Goal: Information Seeking & Learning: Compare options

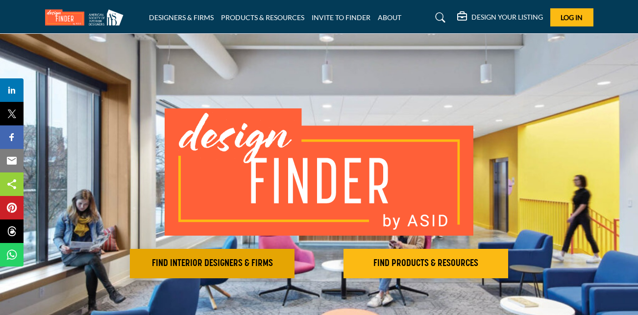
click at [224, 264] on h2 "FIND INTERIOR DESIGNERS & FIRMS" at bounding box center [212, 264] width 159 height 12
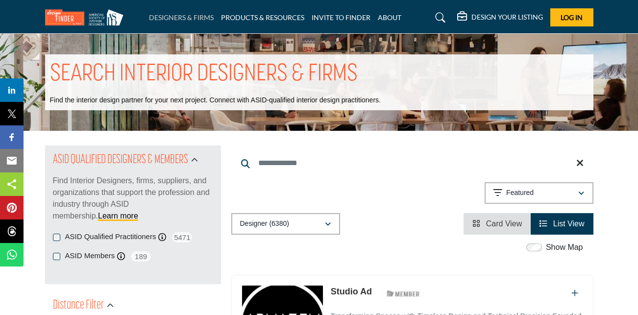
click at [194, 17] on link "DESIGNERS & FIRMS" at bounding box center [181, 17] width 65 height 8
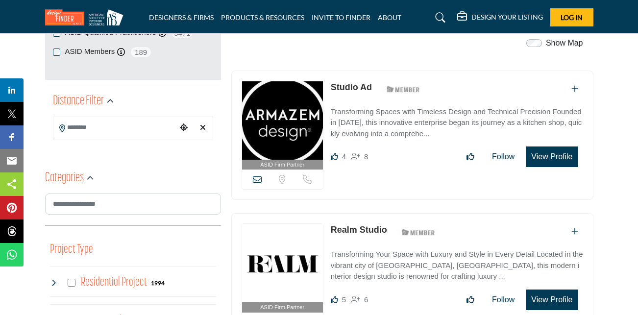
scroll to position [221, 0]
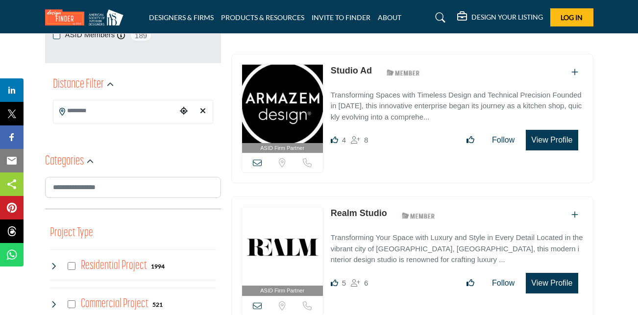
click at [357, 69] on link "Studio Ad" at bounding box center [351, 71] width 41 height 10
click at [361, 209] on link "Realm Studio" at bounding box center [359, 213] width 56 height 10
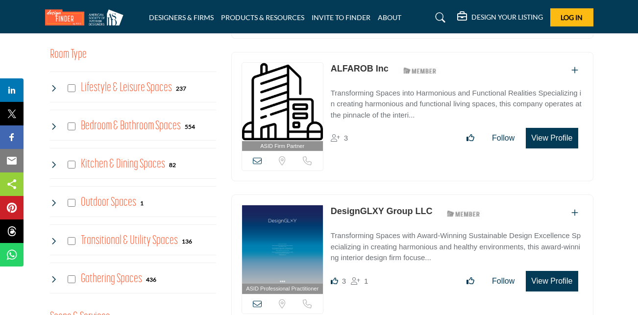
scroll to position [514, 0]
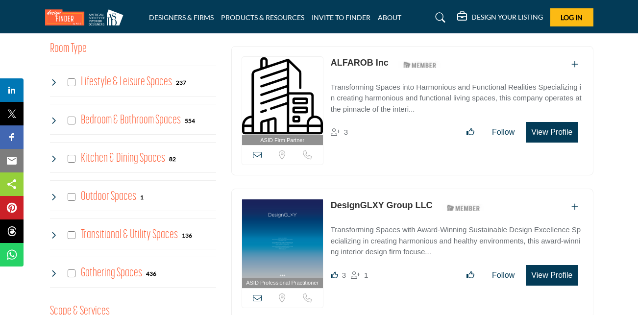
click at [362, 61] on link "ALFAROB Inc" at bounding box center [360, 63] width 58 height 10
click at [359, 204] on link "DesignGLXY Group LLC" at bounding box center [382, 205] width 102 height 10
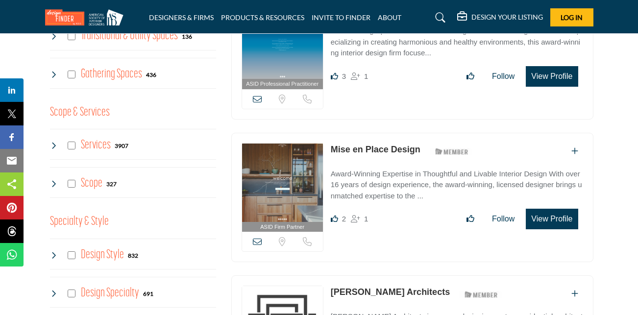
scroll to position [729, 0]
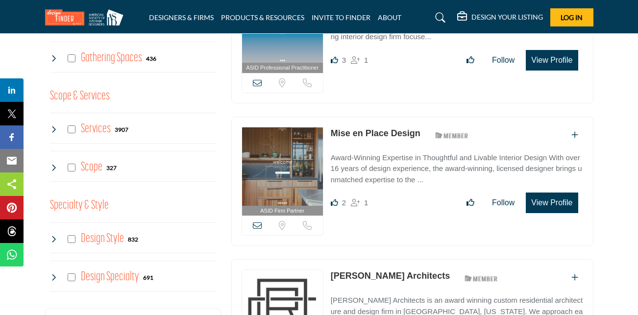
click at [380, 135] on link "Mise en Place Design" at bounding box center [376, 133] width 90 height 10
click at [384, 272] on link "Clark Richardson Architects" at bounding box center [390, 276] width 119 height 10
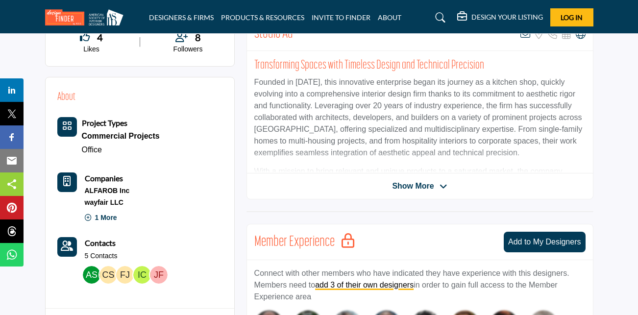
scroll to position [262, 0]
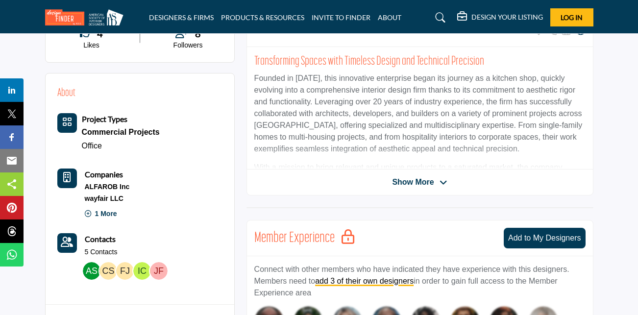
click at [418, 175] on div "Studio Ad View email address of this listing Sorry, but we don't have a locatio…" at bounding box center [419, 105] width 347 height 182
click at [400, 183] on span "Show More" at bounding box center [413, 182] width 42 height 12
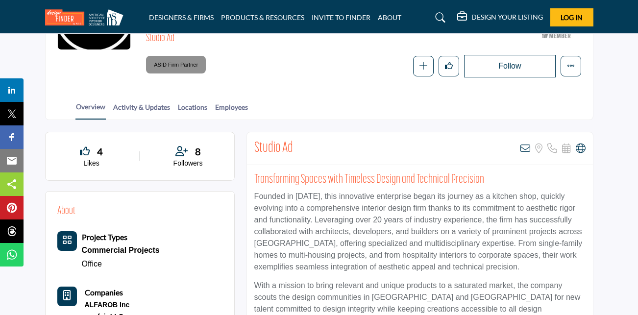
scroll to position [102, 0]
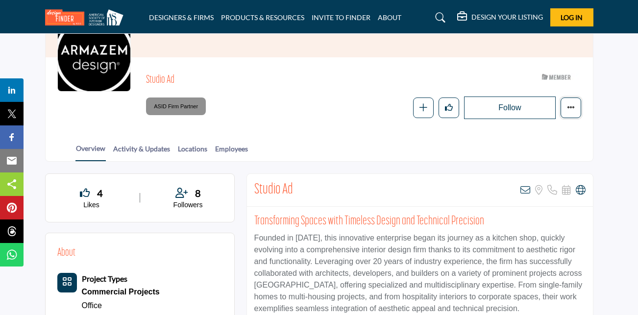
click at [581, 112] on button "More details" at bounding box center [570, 107] width 21 height 21
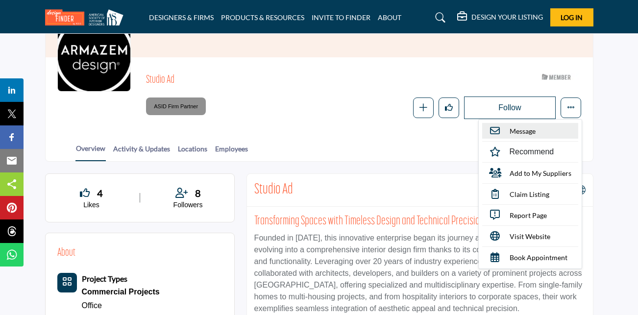
click at [527, 129] on span "Message" at bounding box center [522, 131] width 26 height 10
